Goal: Information Seeking & Learning: Learn about a topic

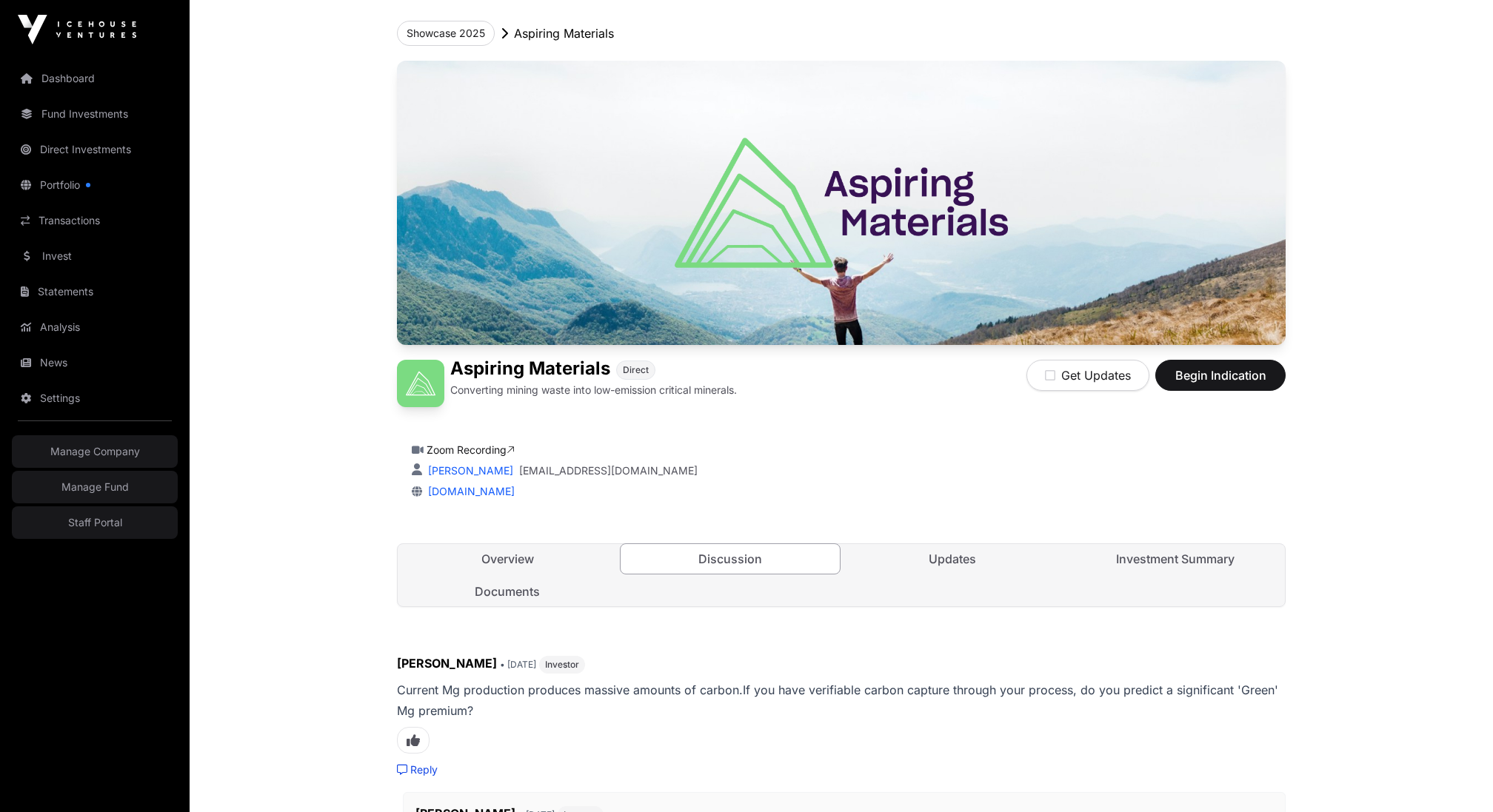
scroll to position [74, 0]
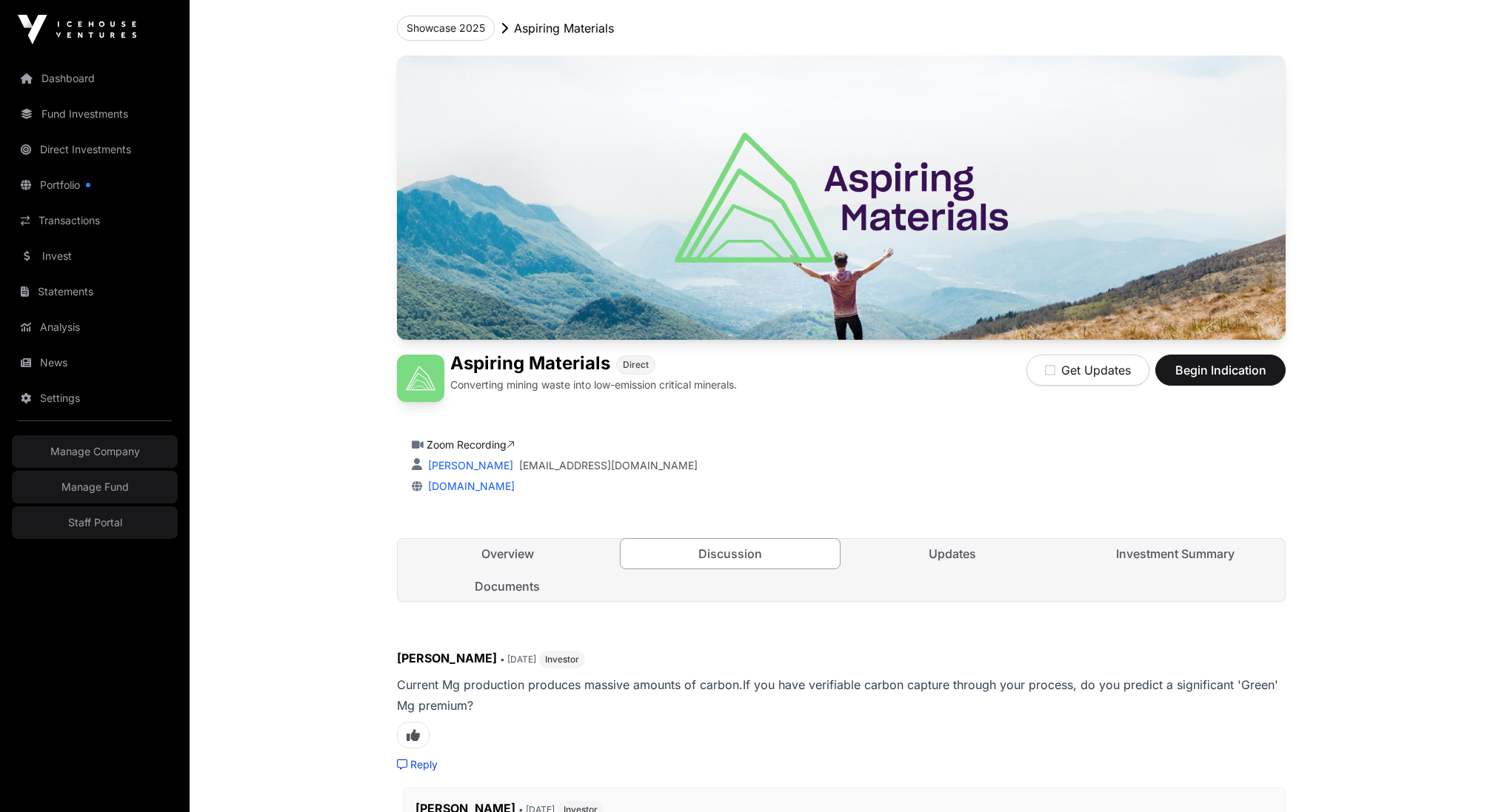
click at [541, 549] on link "Overview" at bounding box center [507, 553] width 220 height 30
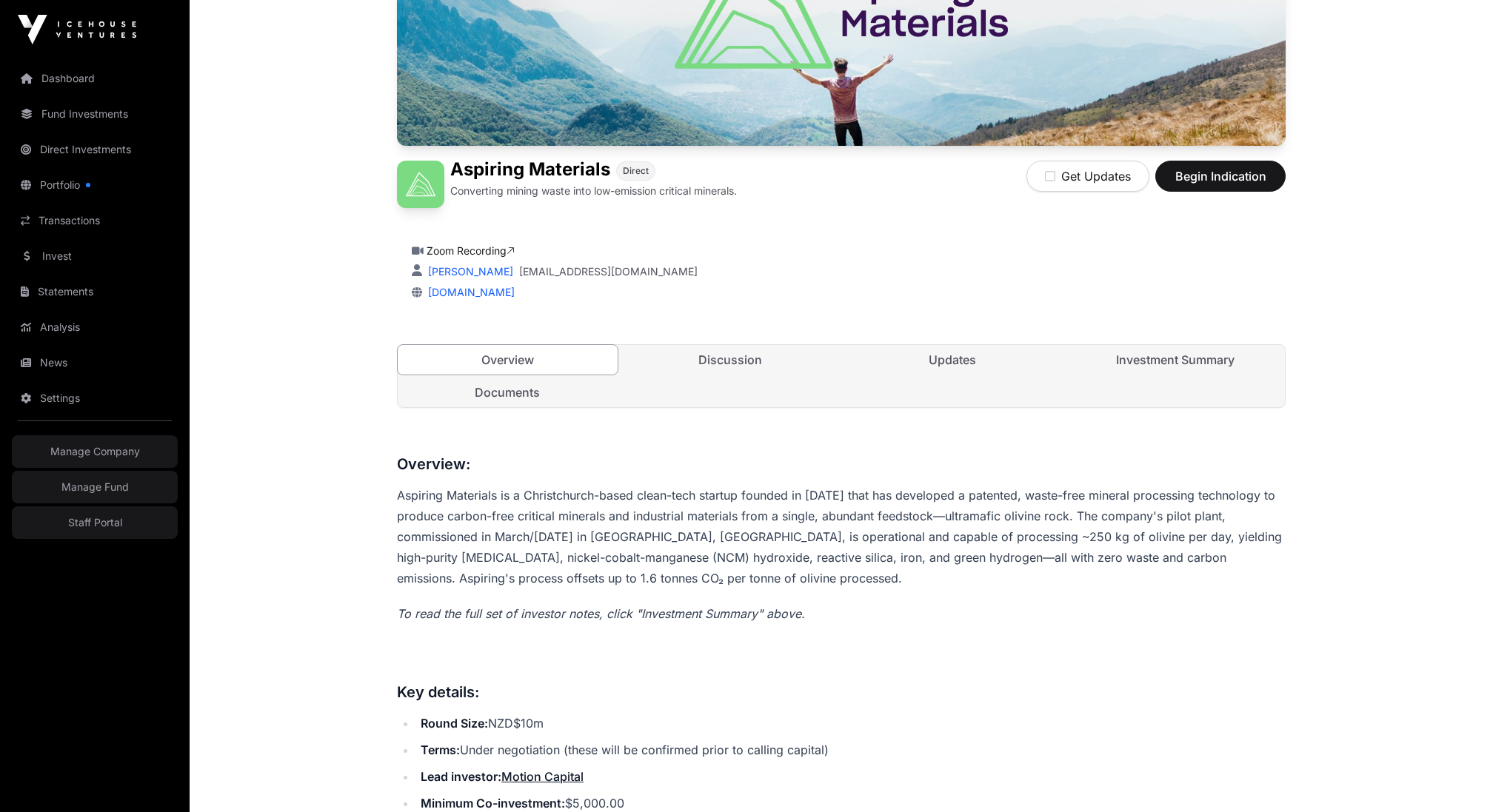
scroll to position [598, 0]
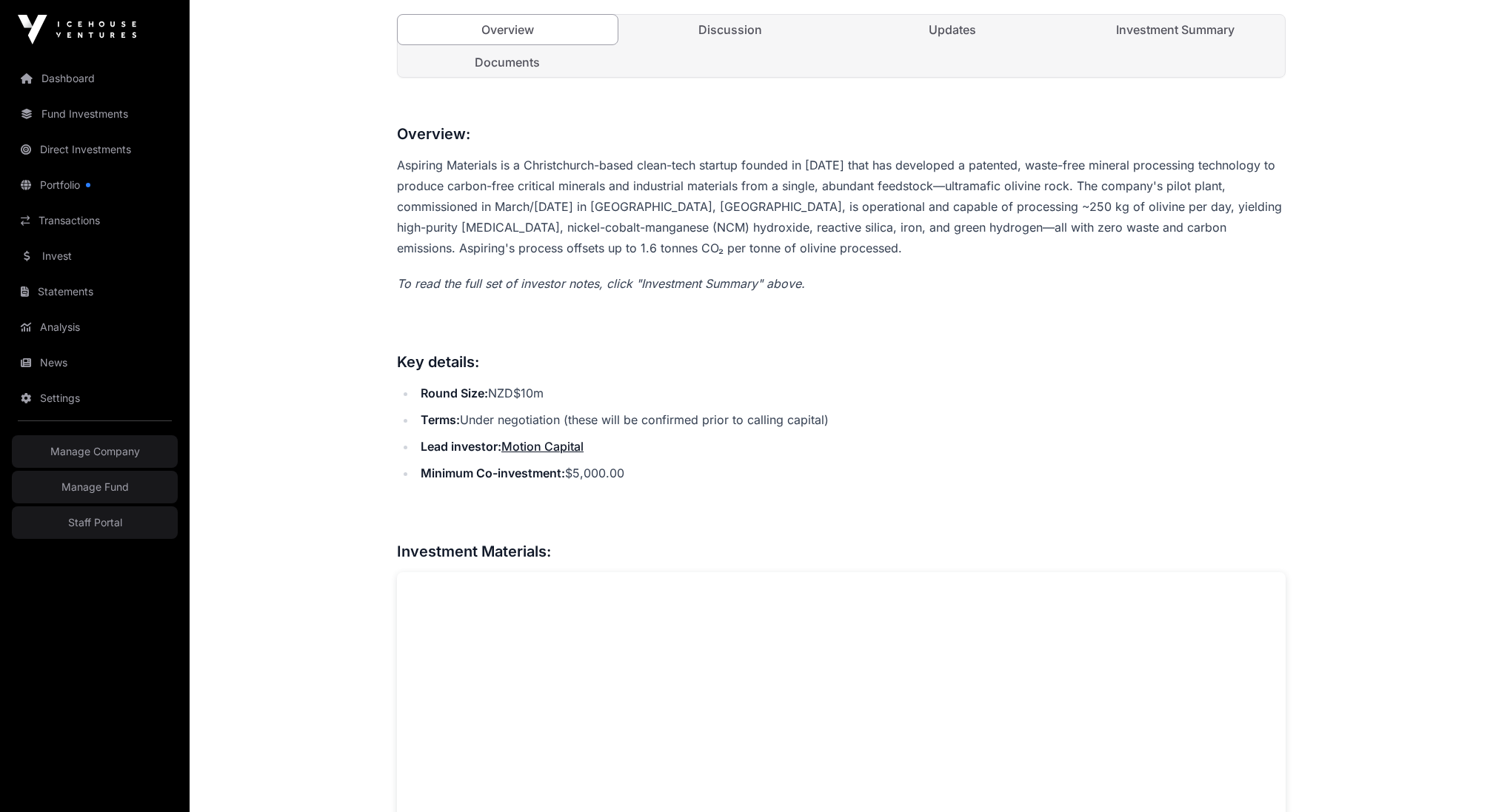
click at [646, 417] on li "Terms: Under negotiation (these will be confirmed prior to calling capital)" at bounding box center [850, 420] width 870 height 21
click at [739, 436] on li "Lead investor : Motion Capital" at bounding box center [850, 446] width 870 height 21
click at [549, 418] on li "Terms: Under negotiation (these will be confirmed prior to calling capital)" at bounding box center [850, 420] width 870 height 21
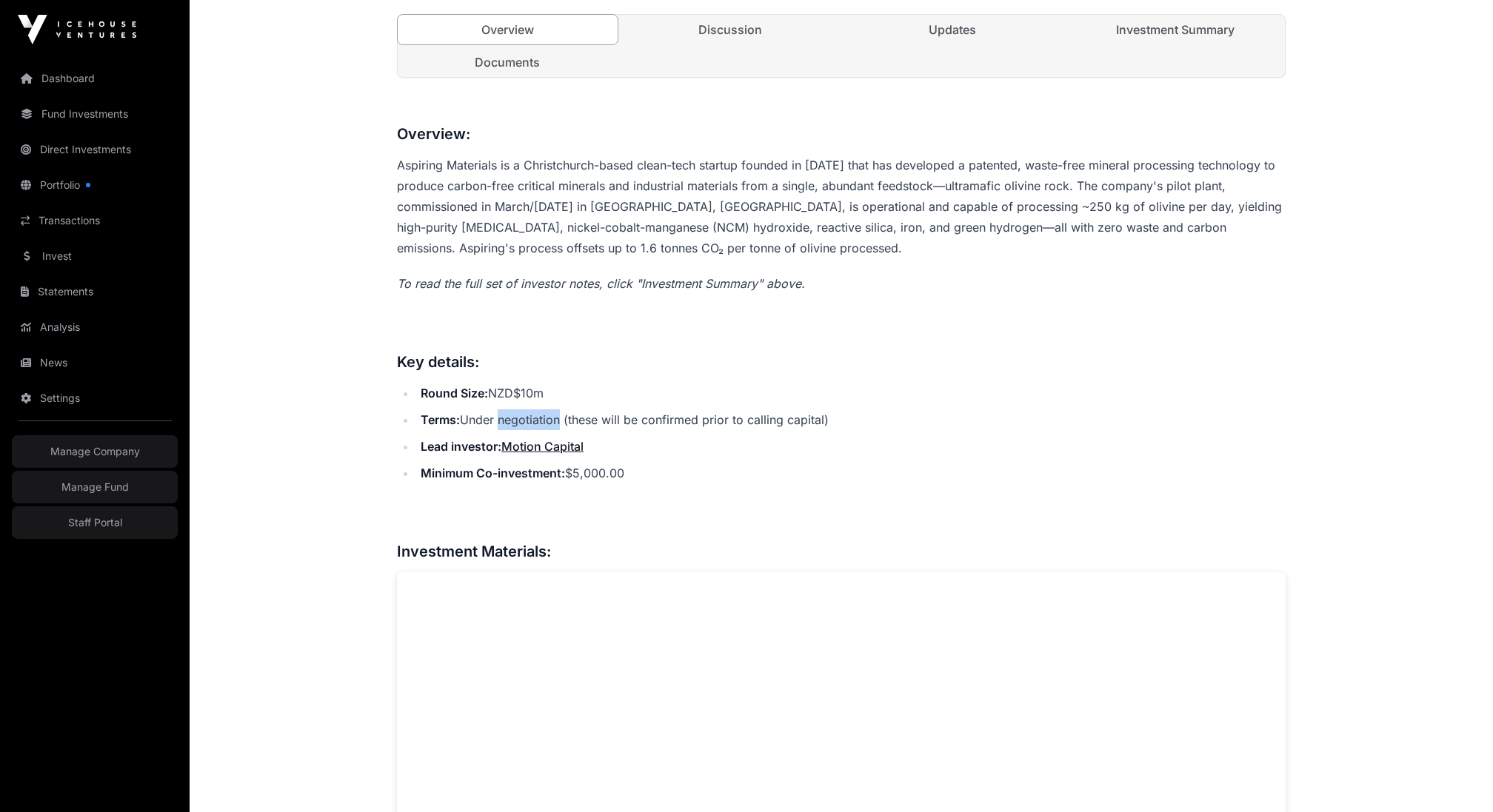
click at [549, 418] on li "Terms: Under negotiation (these will be confirmed prior to calling capital)" at bounding box center [850, 420] width 870 height 21
click at [777, 391] on li "Round Size: NZD$10m" at bounding box center [850, 393] width 870 height 21
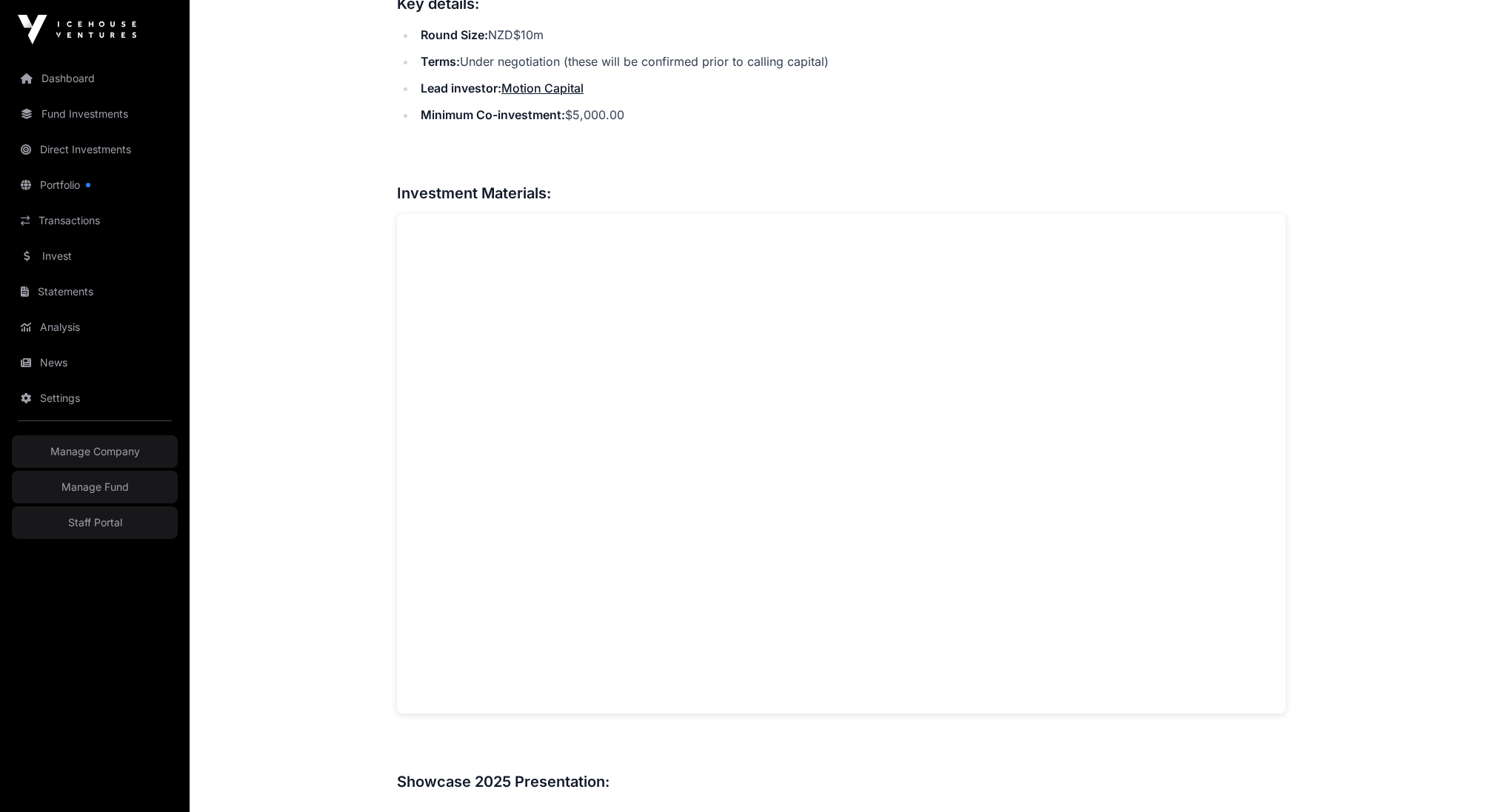
scroll to position [1236, 0]
